Goal: Task Accomplishment & Management: Use online tool/utility

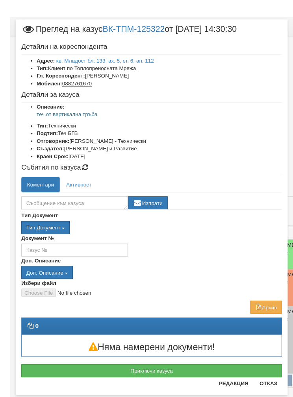
scroll to position [17, 0]
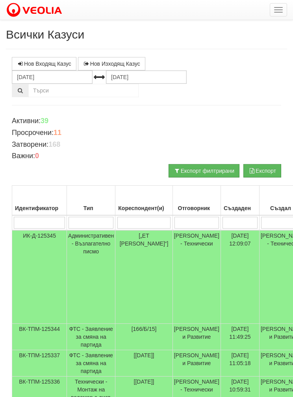
click at [275, 6] on button "button" at bounding box center [277, 9] width 17 height 13
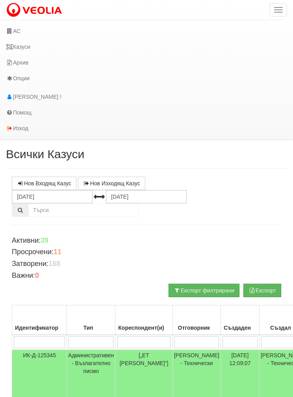
click at [9, 26] on link "АС" at bounding box center [142, 31] width 284 height 16
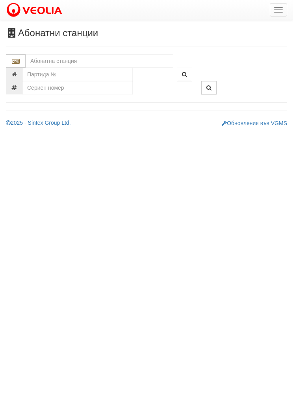
click at [48, 57] on input "text" at bounding box center [100, 60] width 148 height 13
click at [58, 72] on div "080/1 - Трошево - "ВЕОЛИЯ"" at bounding box center [99, 73] width 145 height 9
type input "080/1 - Трошево - "ВЕОЛИЯ""
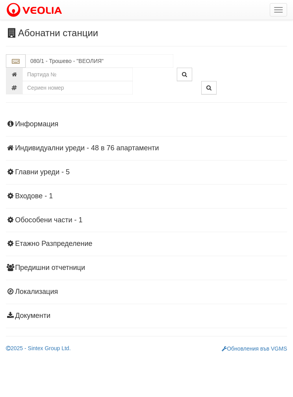
click at [53, 144] on h4 "Индивидуални уреди - 48 в 76 апартаменти" at bounding box center [146, 148] width 281 height 8
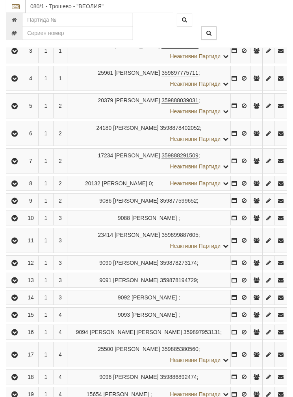
scroll to position [202, 0]
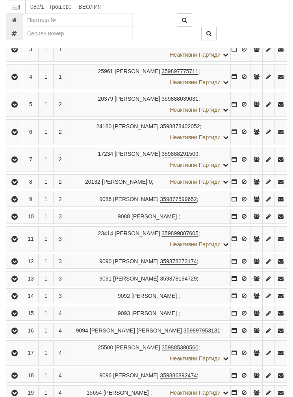
click at [10, 220] on button "button" at bounding box center [14, 216] width 14 height 12
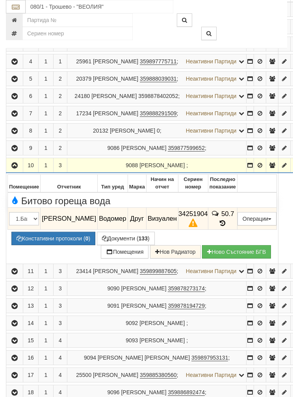
scroll to position [233, 0]
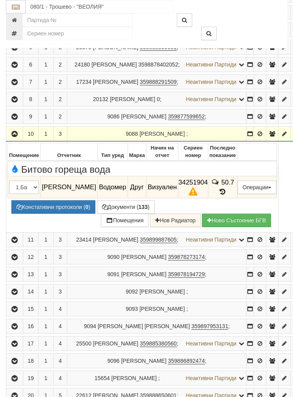
click at [0, 0] on button "Подмяна" at bounding box center [0, 0] width 0 height 0
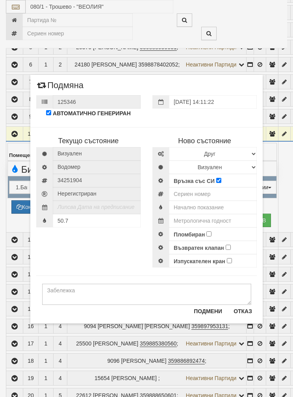
click at [91, 259] on div "Текущо състояние [GEOGRAPHIC_DATA] Водомер 34251904" at bounding box center [146, 193] width 232 height 148
click at [233, 153] on select "Избери Марка и модел Апатор Повогаз Друг Кундис Радио Сименс Визуален Сименс Ра…" at bounding box center [213, 153] width 88 height 13
click at [247, 308] on button "Отказ" at bounding box center [243, 311] width 28 height 13
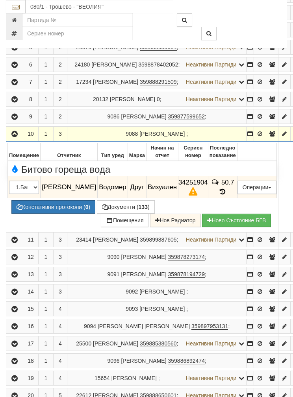
click at [0, 0] on button "Подмяна" at bounding box center [0, 0] width 0 height 0
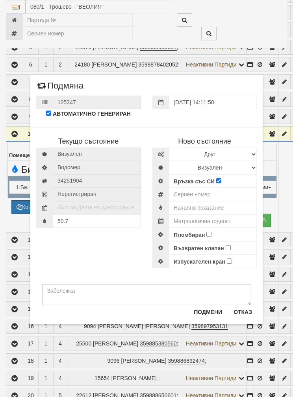
click at [72, 264] on div "Текущо състояние [GEOGRAPHIC_DATA] Водомер 34251904" at bounding box center [146, 194] width 232 height 148
click at [238, 164] on select "Визуален Дистанционен Изолирана линия БГВ Няма Oтклонение БГВ Няма Щранг БГВ" at bounding box center [213, 167] width 88 height 13
click at [243, 314] on button "Отказ" at bounding box center [243, 312] width 28 height 13
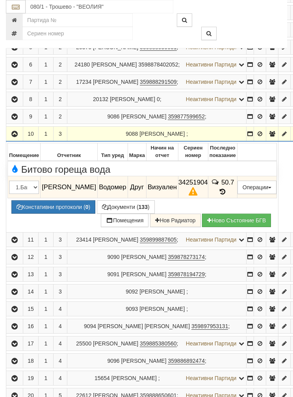
click at [0, 0] on button "Подмяна" at bounding box center [0, 0] width 0 height 0
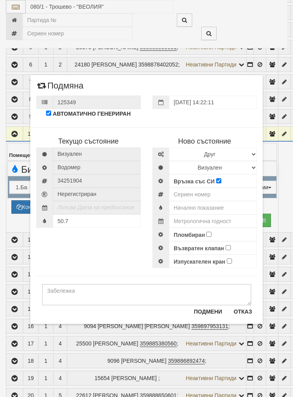
click at [85, 252] on div "Текущо състояние [GEOGRAPHIC_DATA] Водомер 34251904" at bounding box center [146, 194] width 232 height 148
click at [200, 207] on input "text" at bounding box center [213, 207] width 88 height 13
type input "0"
click at [204, 196] on input "number" at bounding box center [213, 194] width 88 height 13
type input "52951852"
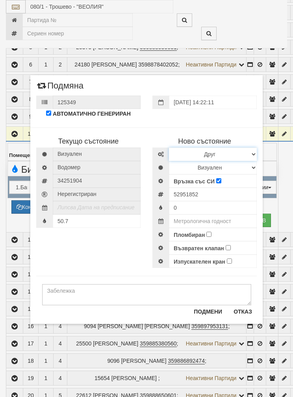
click at [217, 151] on select "Избери Марка и модел Апатор Повогаз Друг Кундис Радио Сименс Визуален Сименс Ра…" at bounding box center [213, 154] width 88 height 13
select select "ed08aeea-bb71-eb11-810c-b7de96689bdf"
click at [232, 163] on select "Визуален Дистанционен Изолирана линия БГВ Няма Oтклонение БГВ Няма Щранг БГВ" at bounding box center [213, 167] width 88 height 13
select select "2"
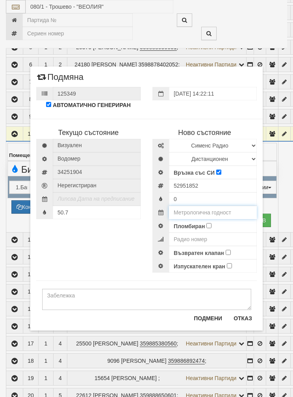
click at [219, 210] on input "text" at bounding box center [213, 212] width 88 height 13
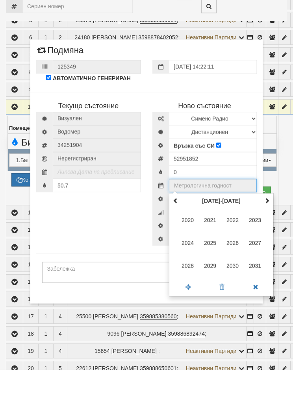
click at [268, 225] on span at bounding box center [267, 228] width 6 height 6
click at [210, 259] on span "2035" at bounding box center [209, 269] width 21 height 21
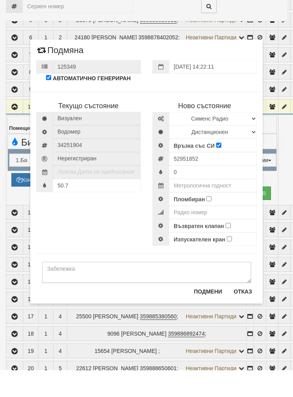
type input "2035"
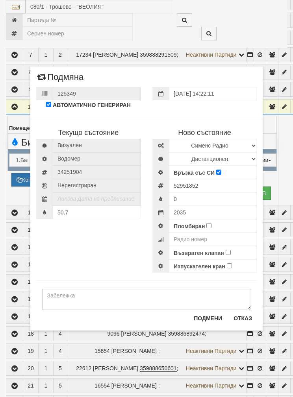
click at [210, 223] on input "Пломбиран" at bounding box center [208, 225] width 5 height 5
checkbox input "true"
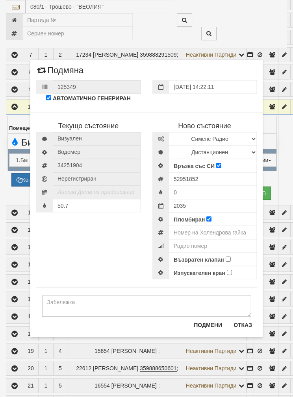
click at [230, 257] on input "Възвратен клапан" at bounding box center [227, 258] width 5 height 5
checkbox input "true"
click at [217, 227] on input "number" at bounding box center [213, 232] width 88 height 13
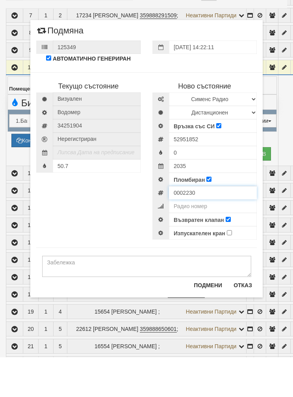
type input "0002230"
click at [196, 172] on input "52951852" at bounding box center [213, 178] width 88 height 13
click at [201, 239] on input "number" at bounding box center [213, 245] width 88 height 13
click at [202, 239] on input "number" at bounding box center [213, 245] width 88 height 13
click at [199, 239] on input "number" at bounding box center [213, 245] width 88 height 13
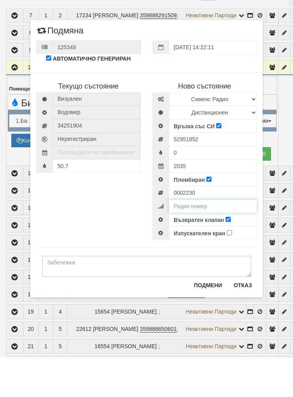
click at [199, 239] on input "number" at bounding box center [213, 245] width 88 height 13
paste input "52951852"
type input "52951852"
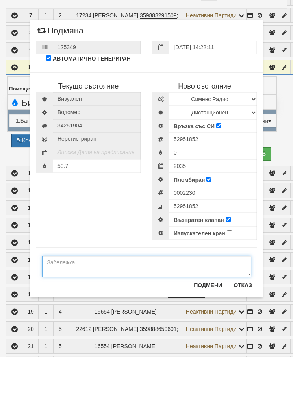
click at [68, 295] on textarea at bounding box center [146, 305] width 209 height 21
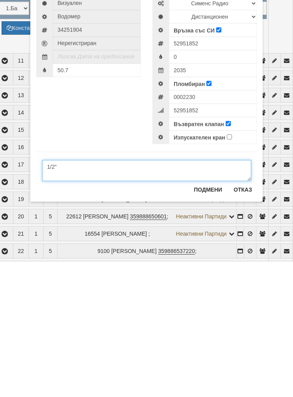
scroll to position [277, 10]
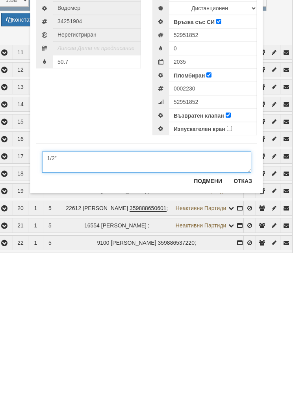
type textarea "1/2”"
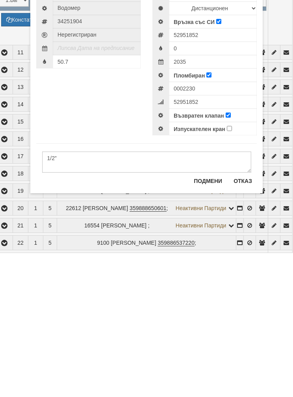
click at [203, 319] on button "Подмени" at bounding box center [208, 325] width 38 height 13
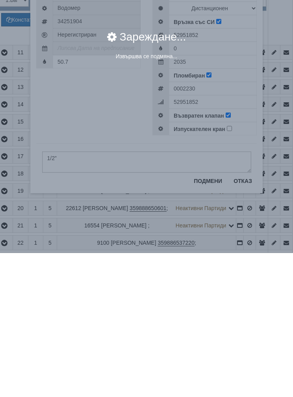
scroll to position [421, 10]
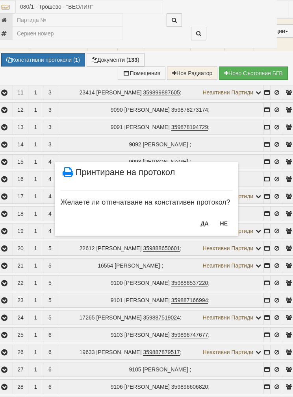
click at [222, 220] on button "НЕ" at bounding box center [223, 223] width 17 height 13
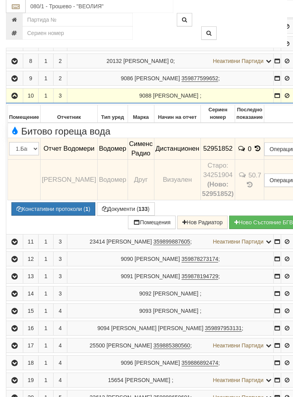
scroll to position [272, 0]
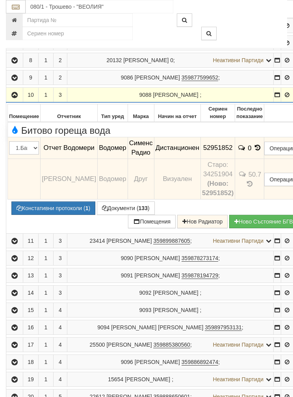
click at [59, 215] on button "Констативни протоколи ( 1 )" at bounding box center [53, 207] width 84 height 13
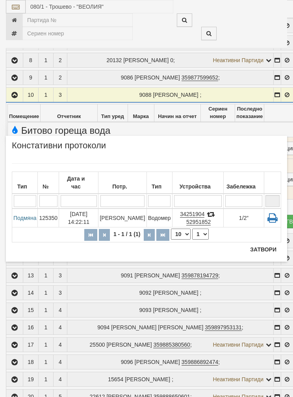
click at [266, 247] on button "Затвори" at bounding box center [263, 249] width 36 height 13
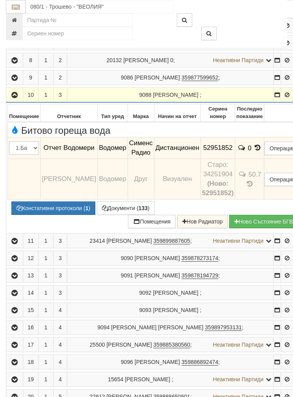
click at [90, 136] on span "Битово гореща вода" at bounding box center [59, 130] width 101 height 10
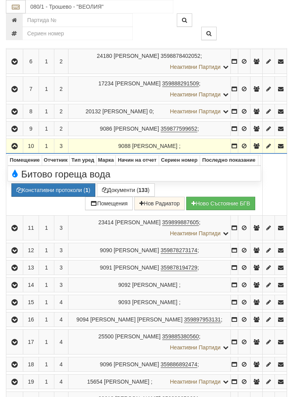
click at [208, 177] on div "Битово гореща вода" at bounding box center [134, 173] width 262 height 12
click at [73, 173] on div "Битово гореща вода" at bounding box center [134, 173] width 262 height 12
click at [219, 179] on div "Битово гореща вода" at bounding box center [134, 173] width 262 height 12
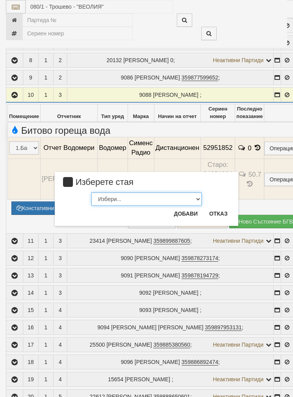
click at [198, 194] on select "Избери... 1.Баня 2.Кухня 3.Тоалетна 4.Всекидневна 5.Спалня 1 6.Спалня 2 7.Корид…" at bounding box center [146, 198] width 110 height 13
select select "2"
click at [186, 214] on button "Добави" at bounding box center [185, 213] width 33 height 13
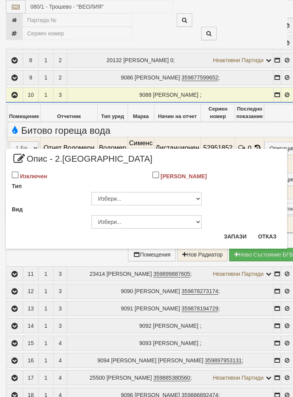
click at [14, 168] on span "Опис - 2.[GEOGRAPHIC_DATA]" at bounding box center [82, 162] width 140 height 15
click at [19, 172] on div "Изключен" at bounding box center [76, 176] width 140 height 13
click at [17, 176] on input "Изключен" at bounding box center [15, 175] width 7 height 7
checkbox input "true"
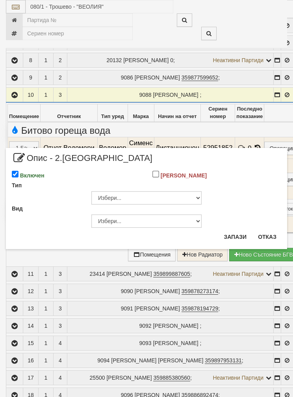
click at [236, 236] on button "Запази" at bounding box center [235, 237] width 32 height 13
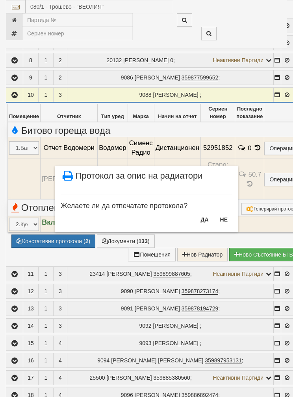
click at [225, 216] on button "НЕ" at bounding box center [223, 219] width 17 height 13
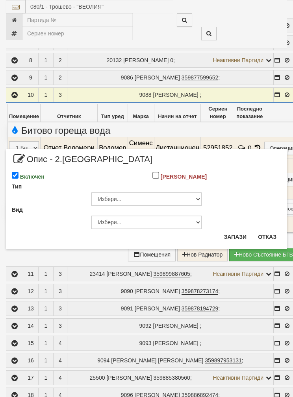
click at [18, 171] on div "Включен" at bounding box center [76, 176] width 140 height 13
click at [12, 177] on input "Включен" at bounding box center [15, 175] width 7 height 7
checkbox input "false"
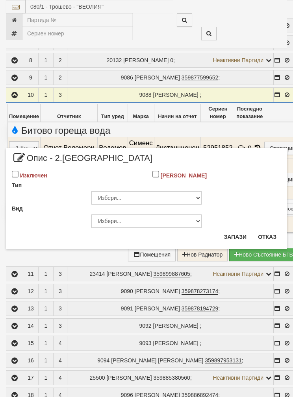
click at [232, 236] on button "Запази" at bounding box center [235, 237] width 32 height 13
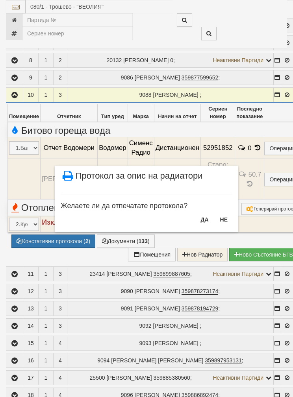
click at [227, 218] on button "НЕ" at bounding box center [223, 219] width 17 height 13
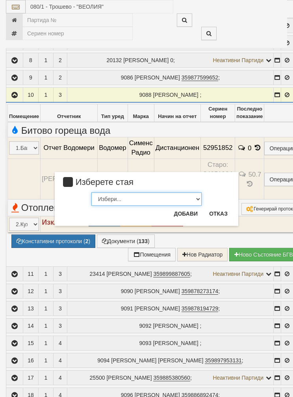
click at [192, 195] on select "Избери... 1.Баня 2.Кухня 3.Тоалетна 4.Всекидневна 5.Спалня 1 6.Спалня 2 7.Корид…" at bounding box center [146, 198] width 110 height 13
select select "5"
click at [186, 210] on button "Добави" at bounding box center [185, 213] width 33 height 13
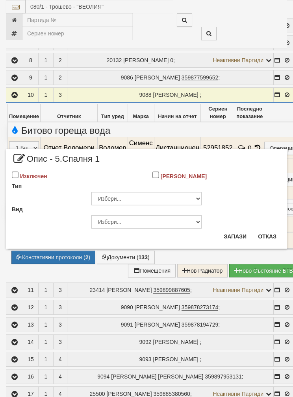
click at [232, 236] on button "Запази" at bounding box center [235, 236] width 32 height 13
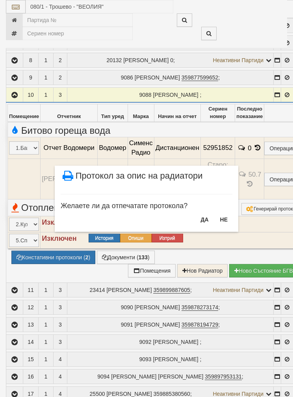
click at [225, 215] on button "НЕ" at bounding box center [223, 219] width 17 height 13
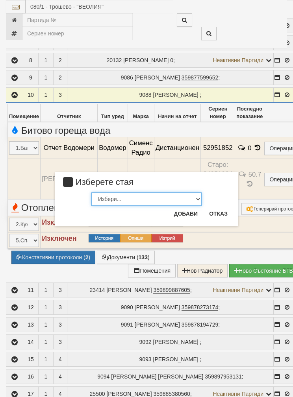
click at [187, 195] on select "Избери... 1.Баня 2.Кухня 3.Тоалетна 4.Всекидневна 5.Спалня 1 6.Спалня 2 7.Корид…" at bounding box center [146, 198] width 110 height 13
select select "6"
click at [186, 210] on button "Добави" at bounding box center [185, 213] width 33 height 13
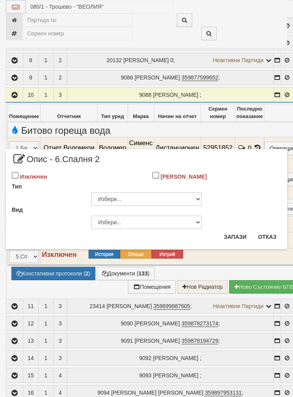
click at [235, 234] on button "Запази" at bounding box center [235, 237] width 32 height 13
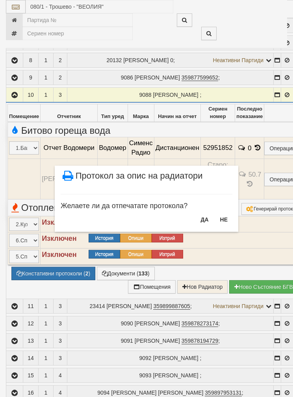
click at [225, 218] on button "НЕ" at bounding box center [223, 219] width 17 height 13
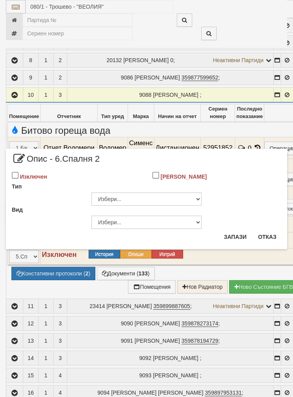
click at [16, 172] on input "Изключен" at bounding box center [15, 175] width 7 height 7
checkbox input "true"
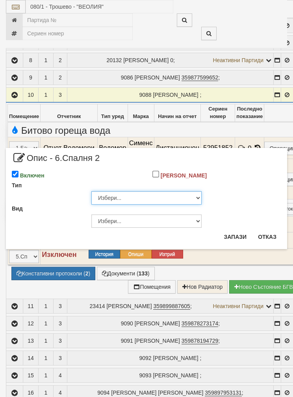
click at [195, 196] on select "Избери... Глидер Панел Тръбно конвекторен Щранг Лира Лира Друг Тип" at bounding box center [146, 197] width 110 height 13
select select "5"
select select "0"
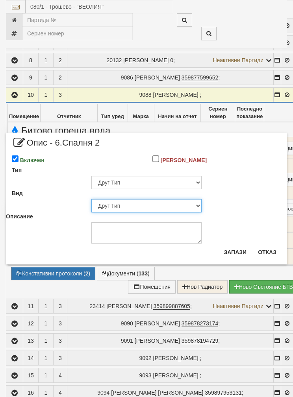
click at [181, 204] on select "Избери... Друг Тип" at bounding box center [146, 205] width 110 height 13
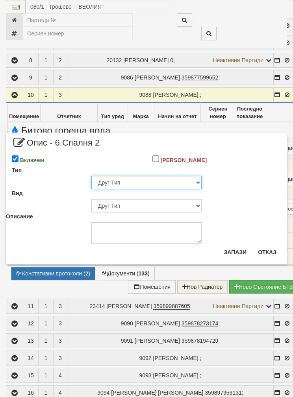
click at [198, 177] on select "Избери... Глидер Панел Тръбно конвекторен Щранг Лира Лира Друг Тип" at bounding box center [146, 182] width 110 height 13
select select "0"
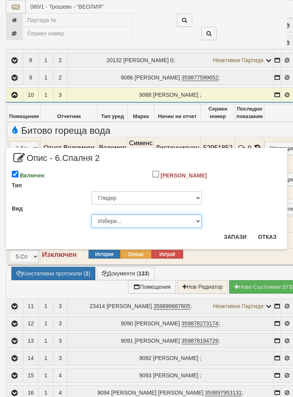
click at [174, 220] on select "Избери... Алуминий [PERSON_NAME]" at bounding box center [146, 220] width 110 height 13
select select "1"
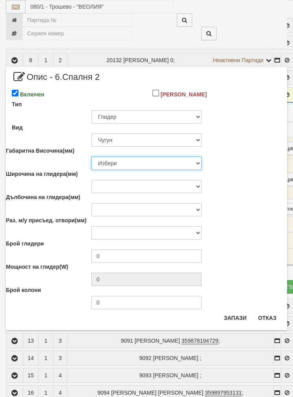
click at [189, 162] on select "Избери 376 380 383 388 390 422 430 560 580 583 588 590 680 683 690 873 980 1090" at bounding box center [146, 163] width 110 height 13
click at [188, 161] on select "Избери 376 380 383 388 390 422 430 560 580 583 588 590 680 683 690 873 980 1090" at bounding box center [146, 163] width 110 height 13
select select "590"
type input "78"
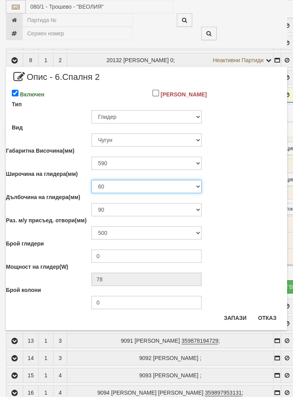
click at [186, 185] on select "60 80 100 108" at bounding box center [146, 186] width 110 height 13
click at [190, 184] on select "60 80 100 108" at bounding box center [146, 186] width 110 height 13
select select "100"
type input "0"
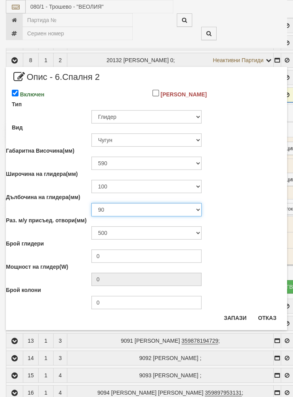
click at [177, 210] on select "90 110 140 200" at bounding box center [146, 209] width 110 height 13
select select "140"
type input "168"
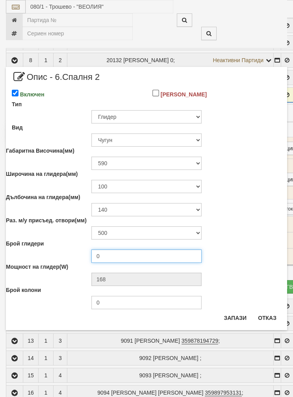
click at [156, 255] on input "0" at bounding box center [146, 255] width 110 height 13
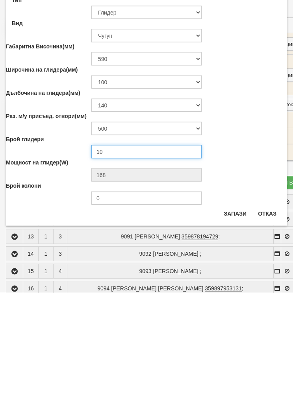
type input "10"
click at [233, 312] on button "Запази" at bounding box center [235, 318] width 32 height 13
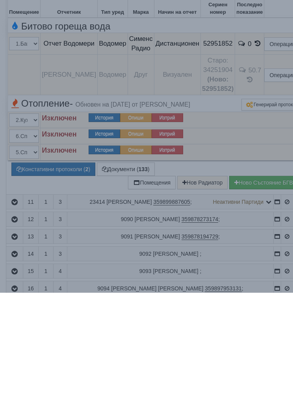
scroll to position [376, 0]
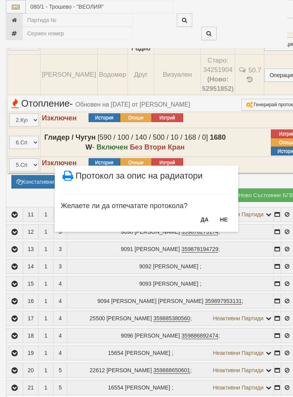
click at [222, 216] on button "НЕ" at bounding box center [223, 219] width 17 height 13
